Goal: Information Seeking & Learning: Learn about a topic

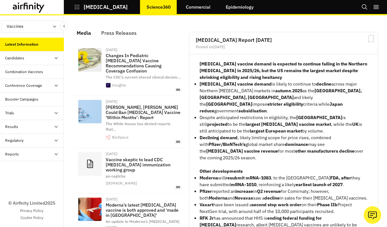
scroll to position [475, 192]
click at [233, 8] on link "Epidemiology" at bounding box center [240, 6] width 41 height 15
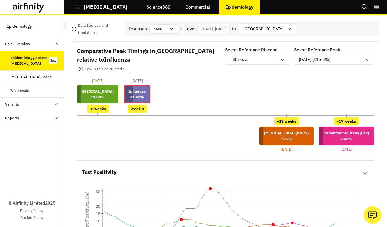
click at [44, 92] on div "Wastewater" at bounding box center [37, 91] width 54 height 6
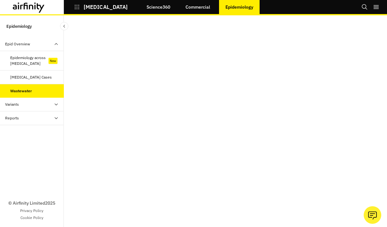
scroll to position [102, 0]
click at [78, 6] on icon "button" at bounding box center [77, 7] width 6 height 6
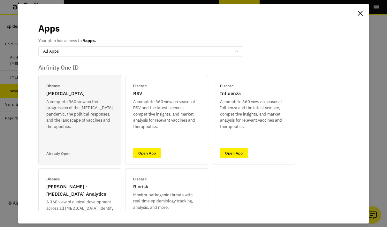
scroll to position [107, 0]
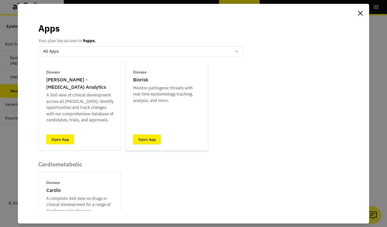
click at [152, 140] on link "Open App" at bounding box center [147, 140] width 28 height 10
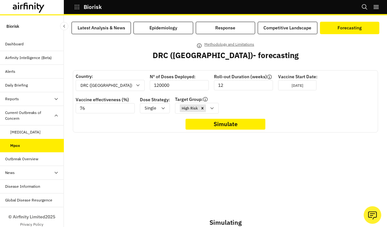
click at [347, 27] on div "Forecasting" at bounding box center [350, 28] width 24 height 7
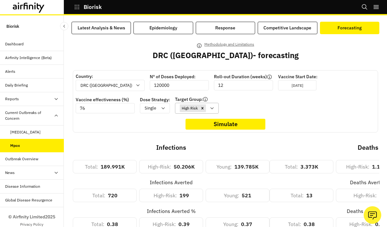
click at [175, 105] on div "High Risk" at bounding box center [197, 108] width 44 height 11
click at [146, 123] on p "General Population" at bounding box center [136, 124] width 40 height 7
click at [245, 108] on icon "Remove [object Object]" at bounding box center [247, 108] width 4 height 4
click at [211, 122] on button "Simulate" at bounding box center [226, 124] width 80 height 11
click at [297, 51] on div "Methodology and Limitations DRC ([GEOGRAPHIC_DATA]) - forecasting" at bounding box center [226, 56] width 306 height 30
